Goal: Navigation & Orientation: Find specific page/section

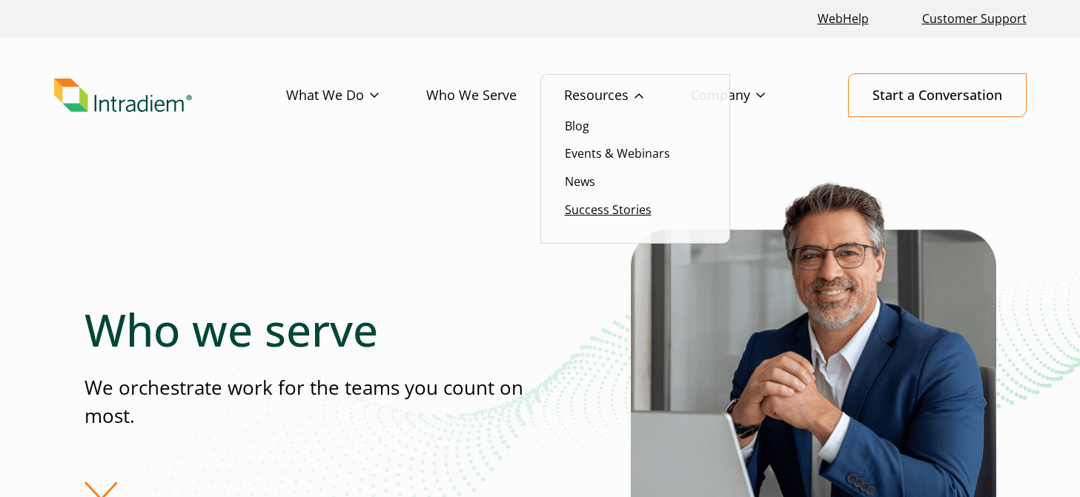
click at [591, 210] on link "Success Stories" at bounding box center [608, 210] width 87 height 16
